Goal: Task Accomplishment & Management: Use online tool/utility

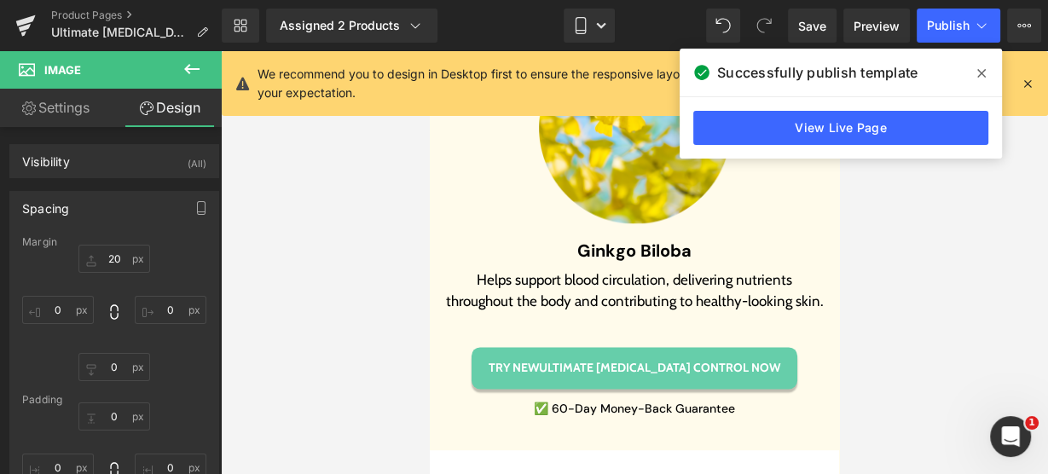
scroll to position [7177, 0]
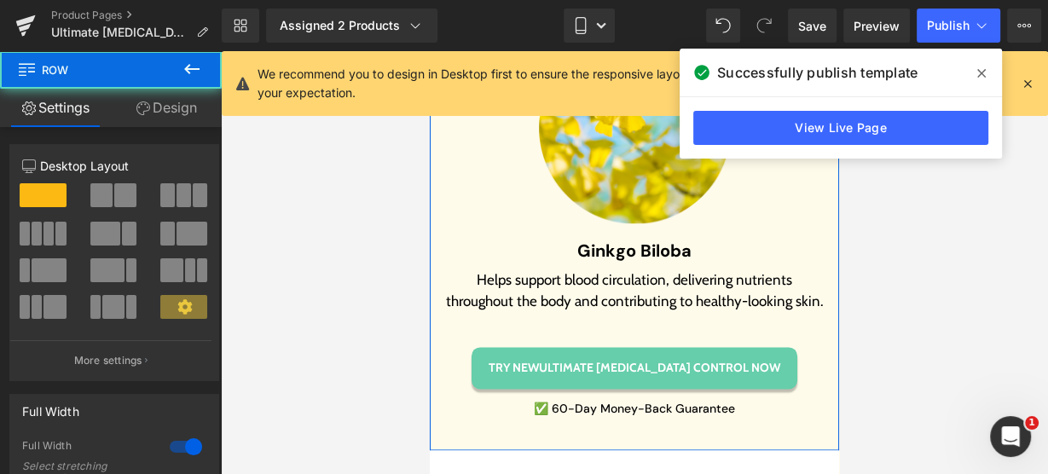
click at [174, 117] on link "Design" at bounding box center [166, 108] width 111 height 38
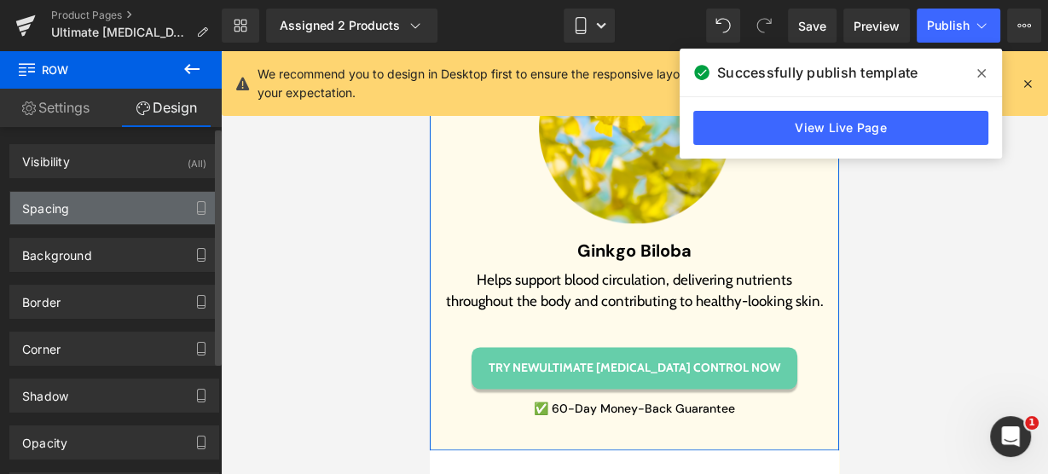
click at [88, 206] on div "Spacing" at bounding box center [114, 208] width 208 height 32
type input "0"
type input "30"
type input "0"
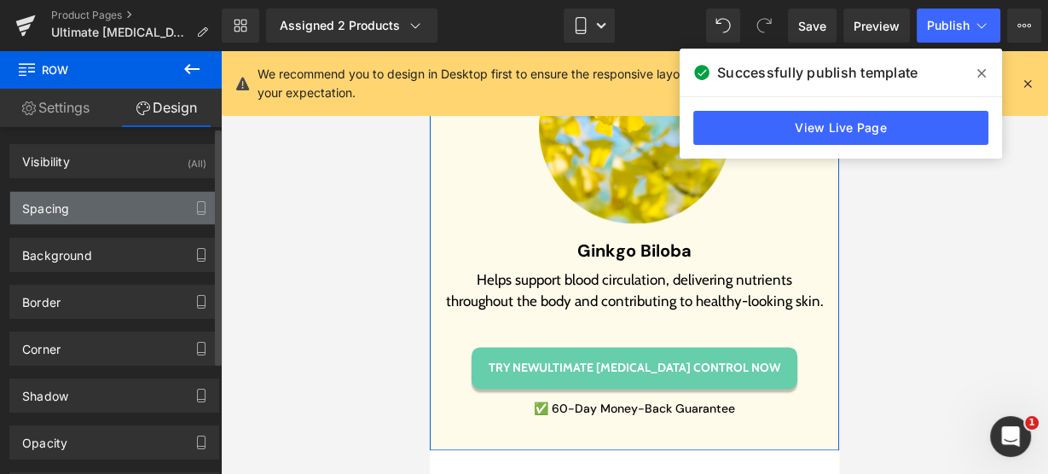
type input "30"
type input "0"
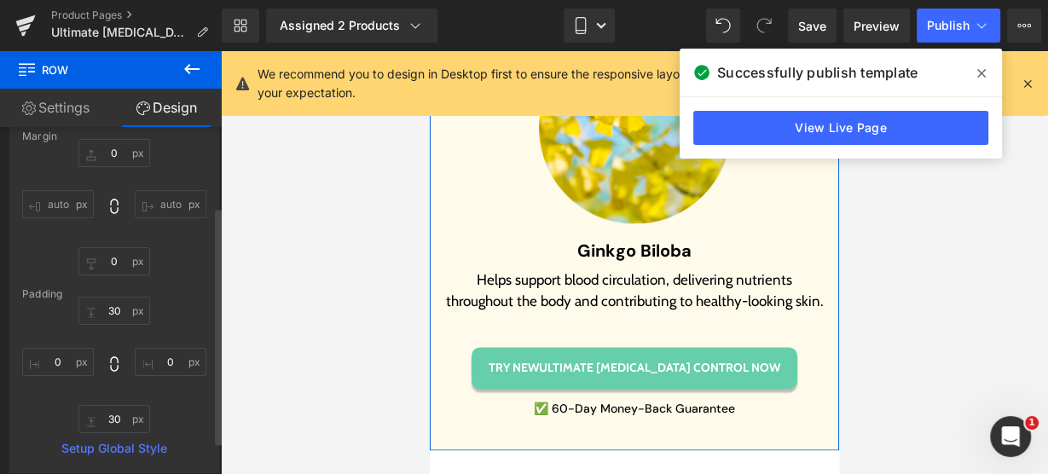
scroll to position [136, 0]
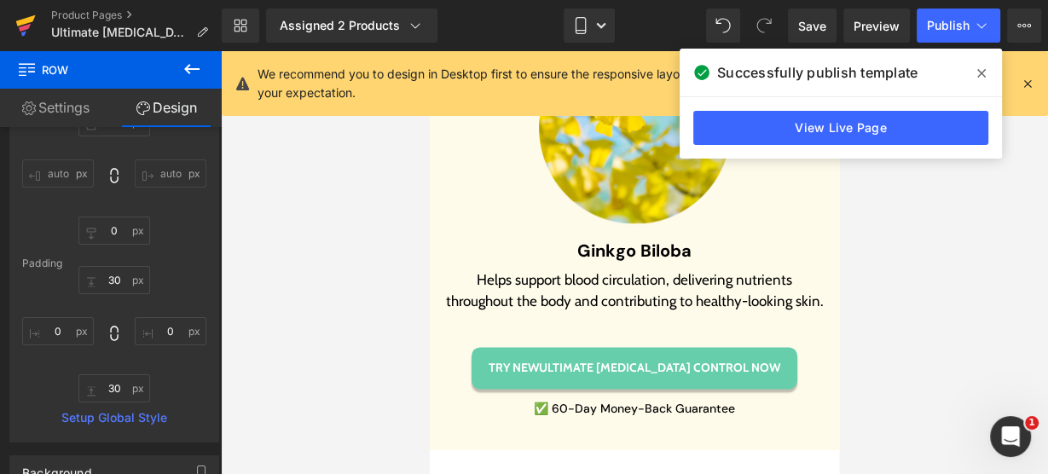
click at [34, 22] on icon at bounding box center [25, 25] width 20 height 43
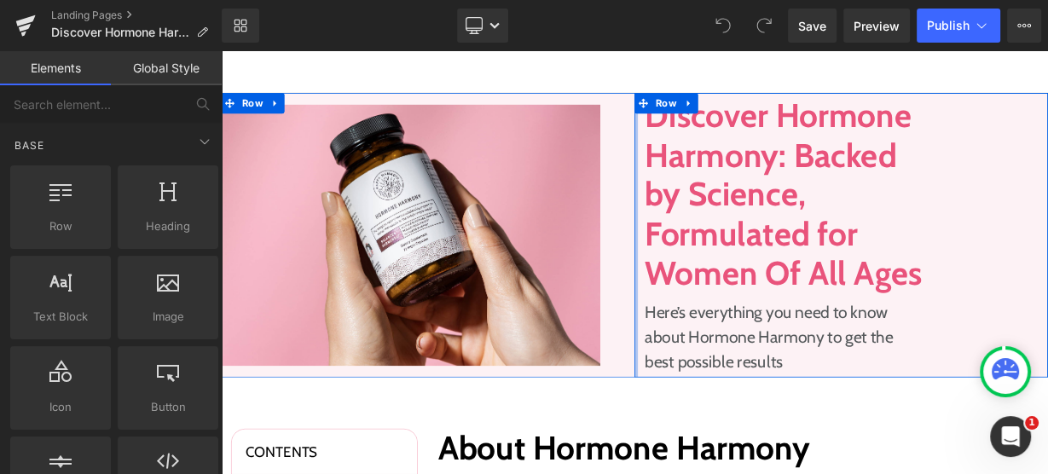
scroll to position [205, 0]
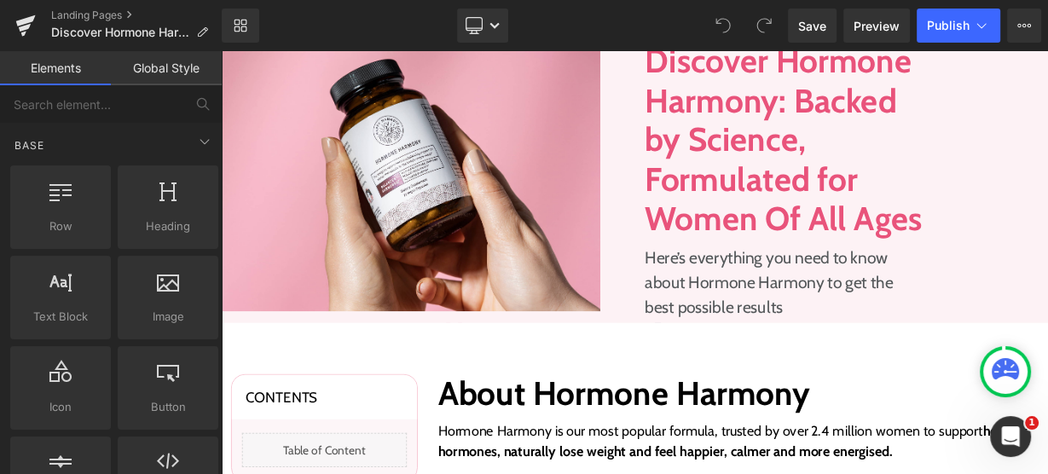
drag, startPoint x: 492, startPoint y: 26, endPoint x: 494, endPoint y: 50, distance: 24.8
click at [492, 26] on icon at bounding box center [494, 25] width 9 height 5
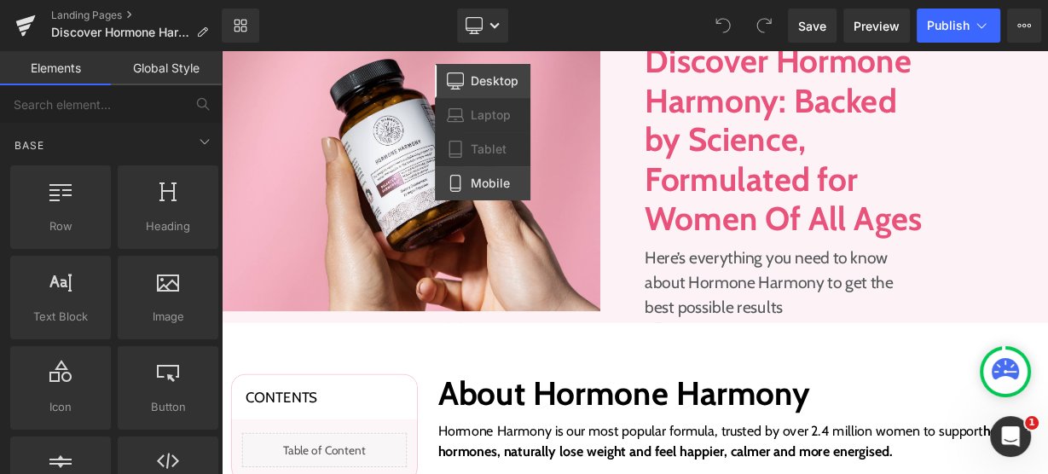
drag, startPoint x: 484, startPoint y: 178, endPoint x: 79, endPoint y: 141, distance: 406.1
click at [484, 178] on span "Mobile" at bounding box center [490, 183] width 39 height 15
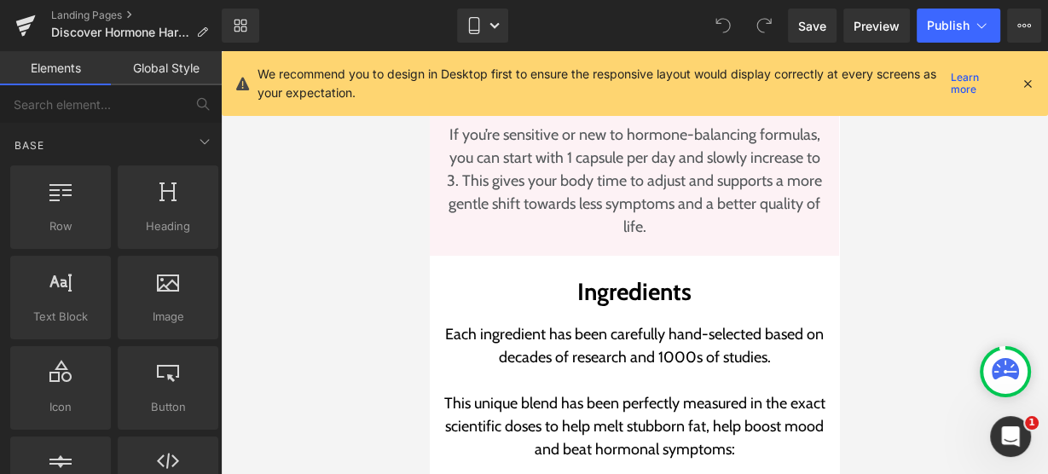
scroll to position [5041, 0]
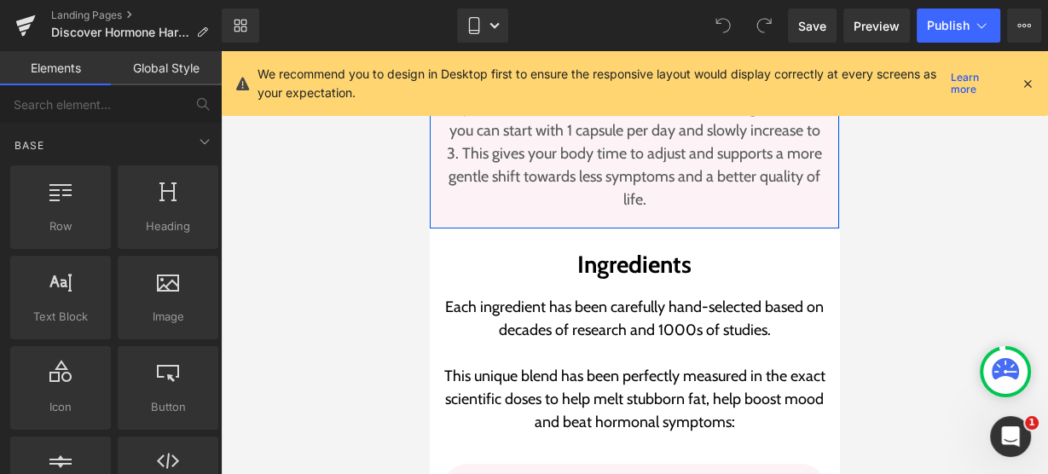
click at [650, 186] on div "How to Take Hormone Harmony For Best Results Heading Take 3 capsules daily with…" at bounding box center [634, 51] width 409 height 353
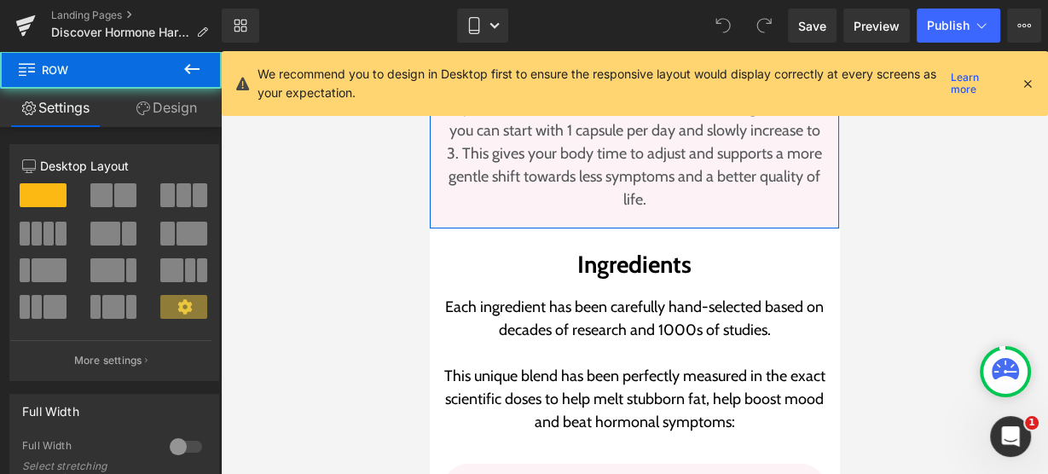
click at [165, 107] on link "Design" at bounding box center [166, 108] width 111 height 38
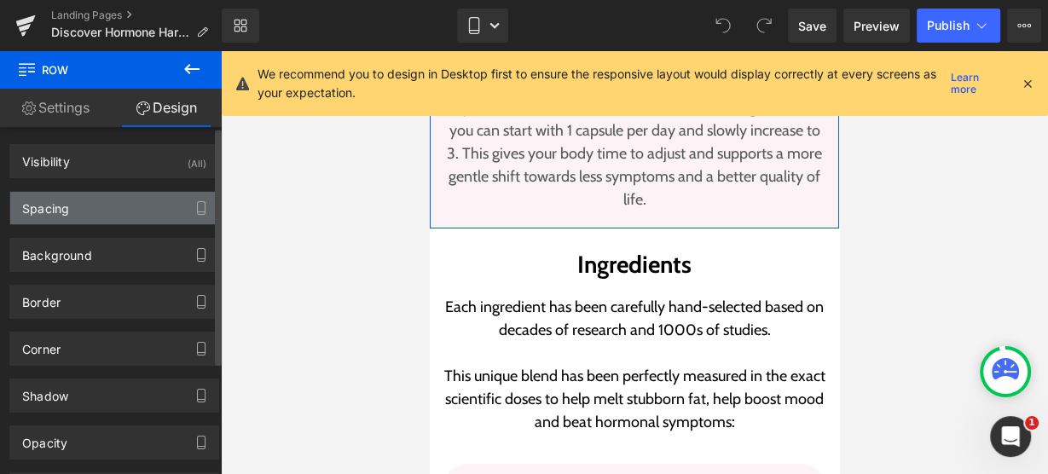
click at [80, 210] on div "Spacing" at bounding box center [114, 208] width 208 height 32
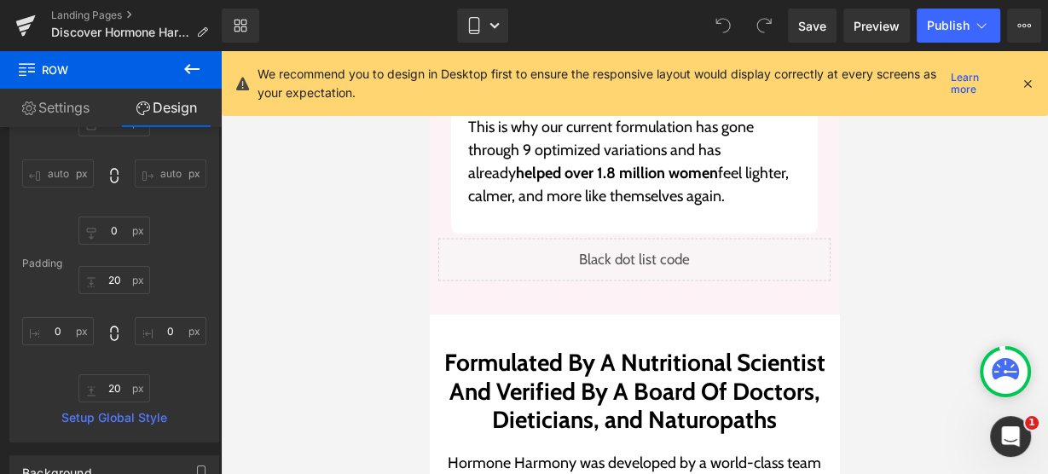
scroll to position [17530, 0]
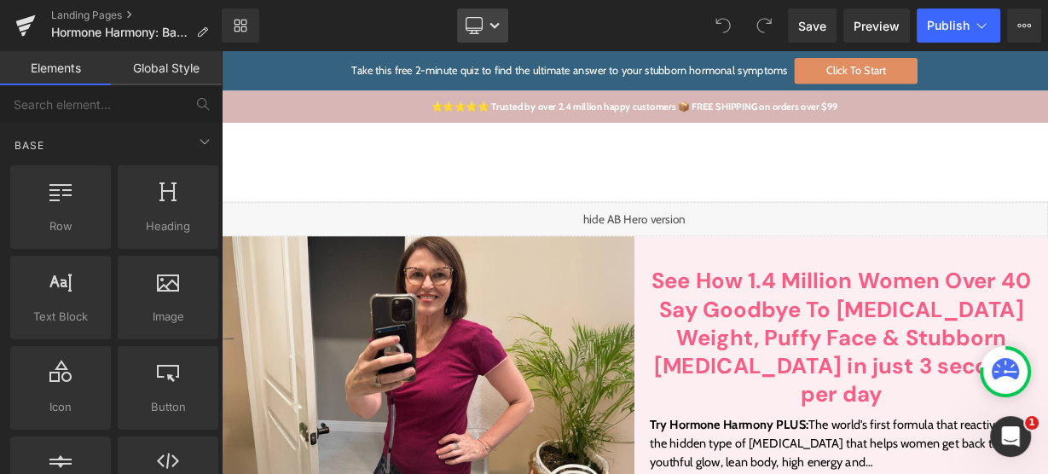
click at [483, 30] on icon at bounding box center [474, 25] width 17 height 17
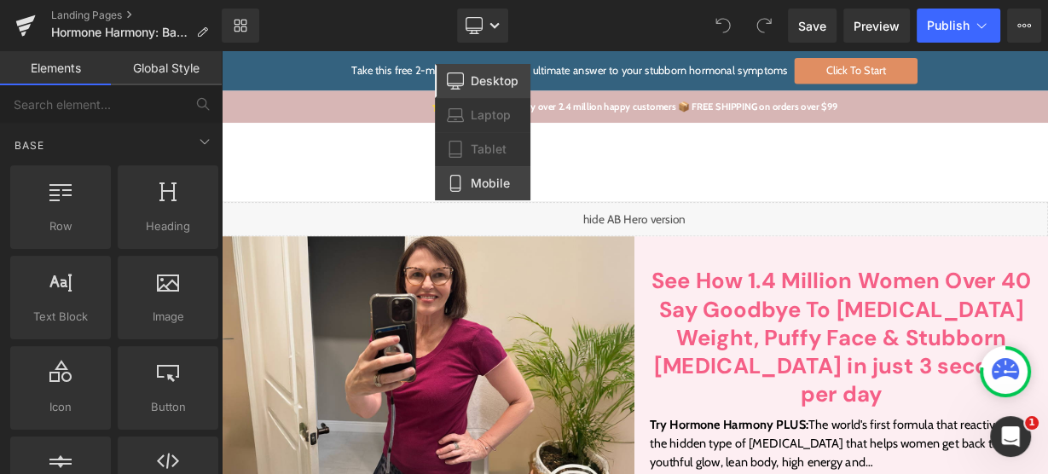
drag, startPoint x: 484, startPoint y: 179, endPoint x: 249, endPoint y: 306, distance: 266.8
click at [484, 179] on span "Mobile" at bounding box center [490, 183] width 39 height 15
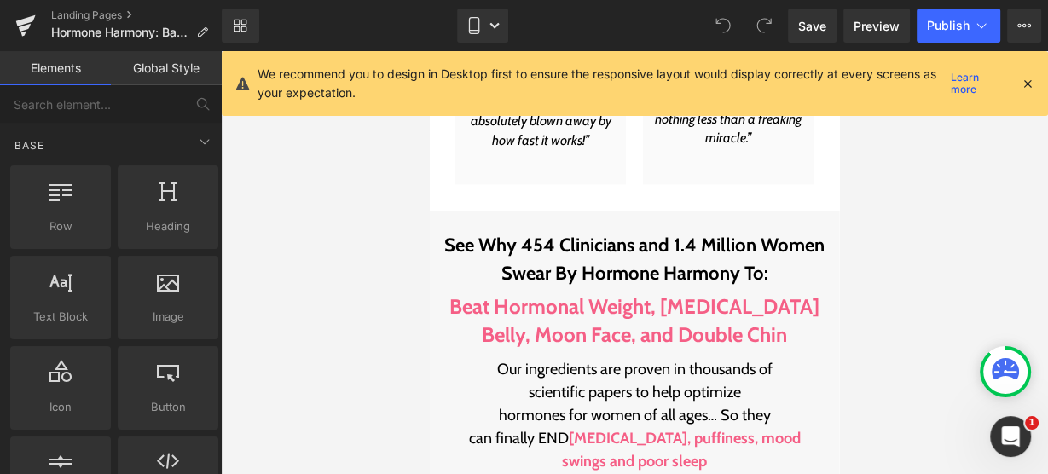
scroll to position [2384, 0]
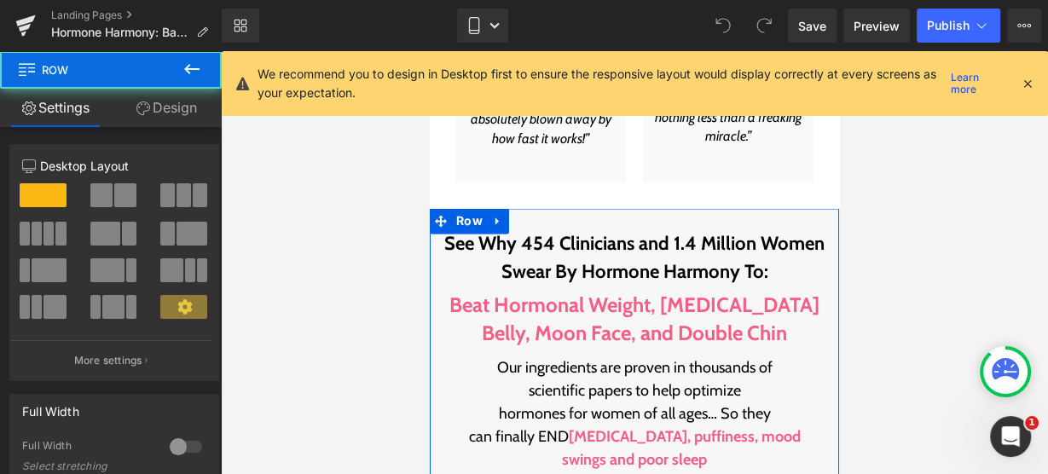
click at [183, 110] on link "Design" at bounding box center [166, 108] width 111 height 38
click at [0, 0] on div "Spacing" at bounding box center [0, 0] width 0 height 0
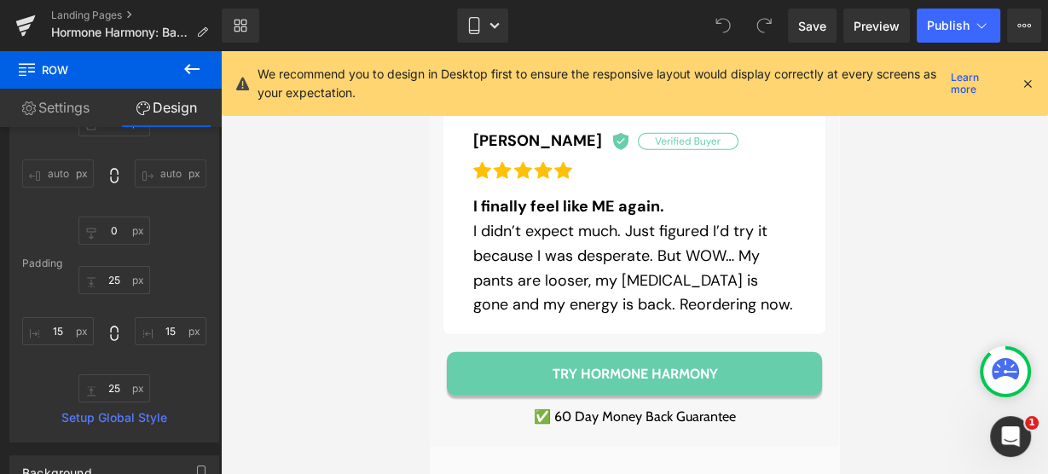
scroll to position [3544, 0]
